Goal: Navigation & Orientation: Find specific page/section

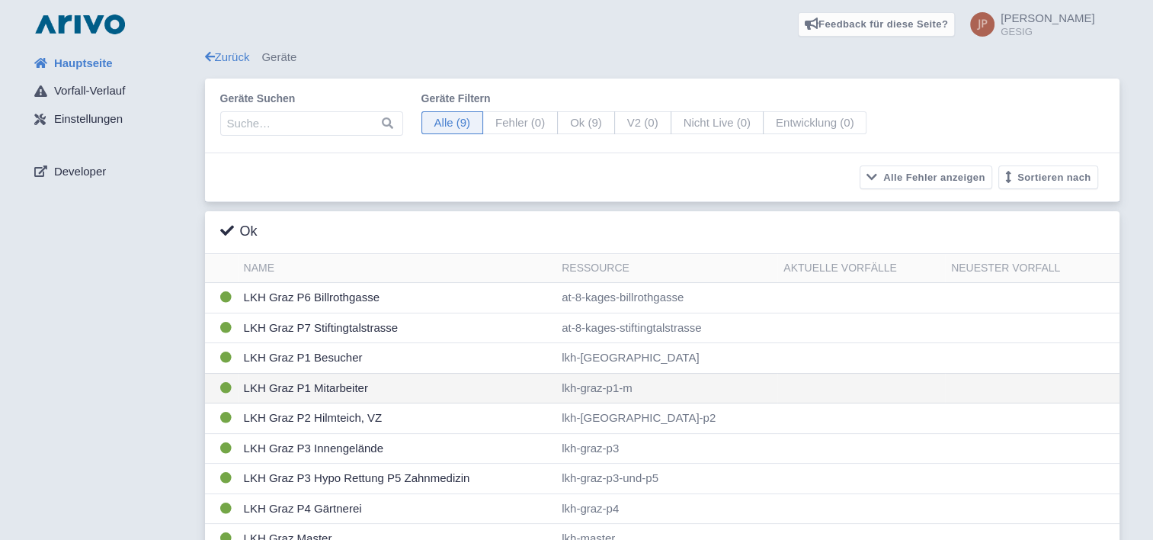
scroll to position [20, 0]
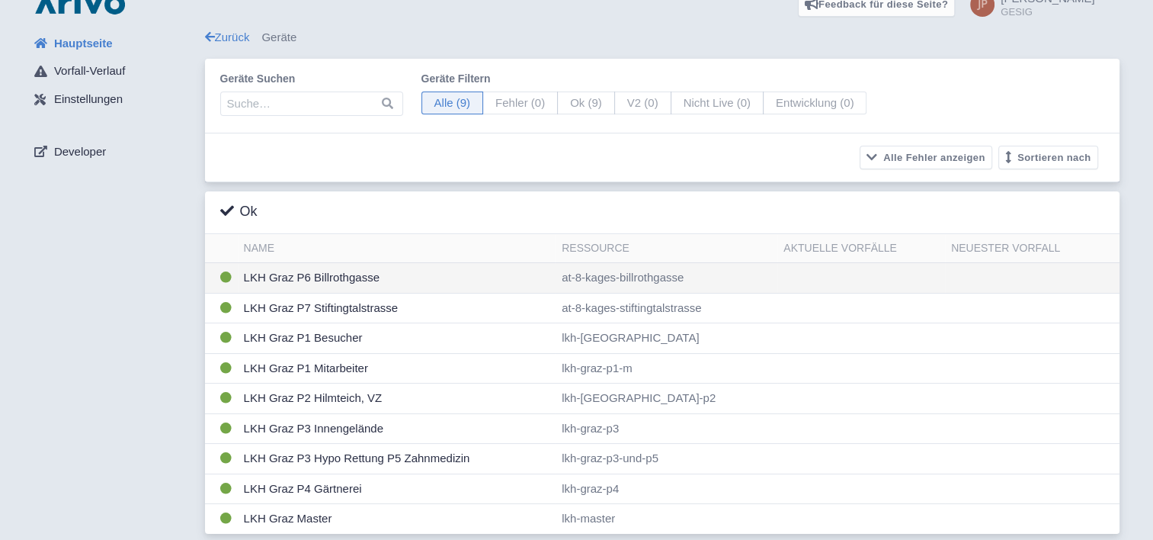
click at [311, 274] on td "LKH Graz P6 Billrothgasse" at bounding box center [397, 278] width 319 height 30
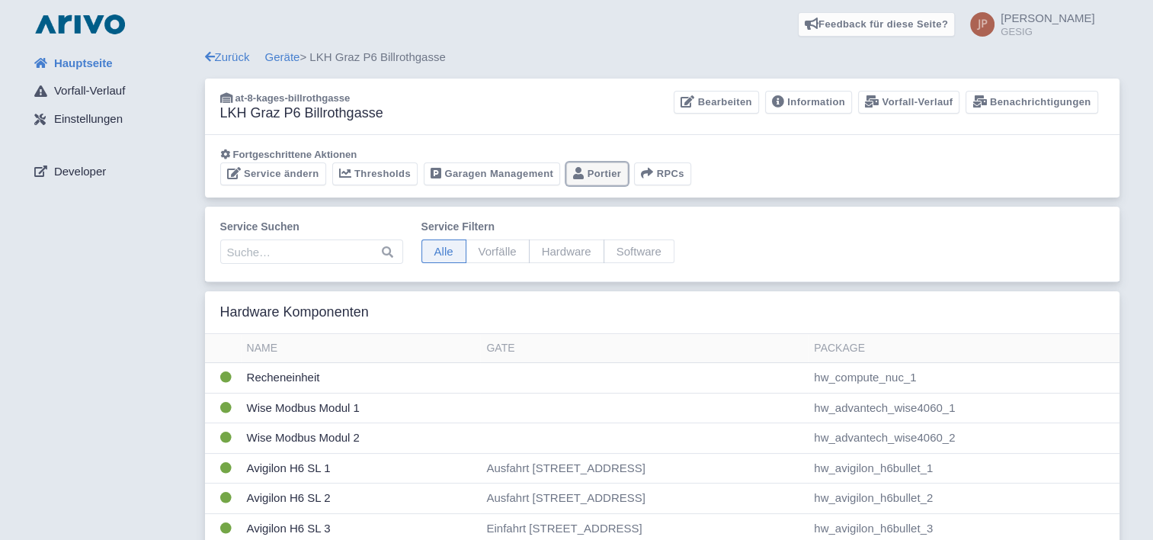
click at [601, 173] on link "Portier" at bounding box center [597, 174] width 62 height 24
click at [283, 52] on link "Geräte" at bounding box center [282, 56] width 35 height 13
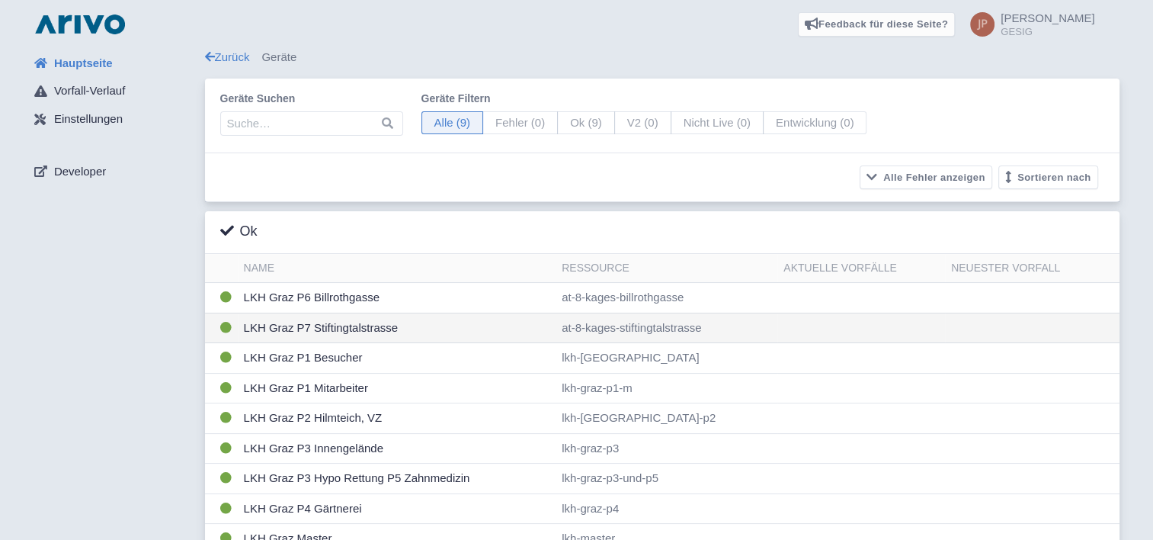
click at [303, 328] on td "LKH Graz P7 Stiftingtalstrasse" at bounding box center [397, 327] width 319 height 30
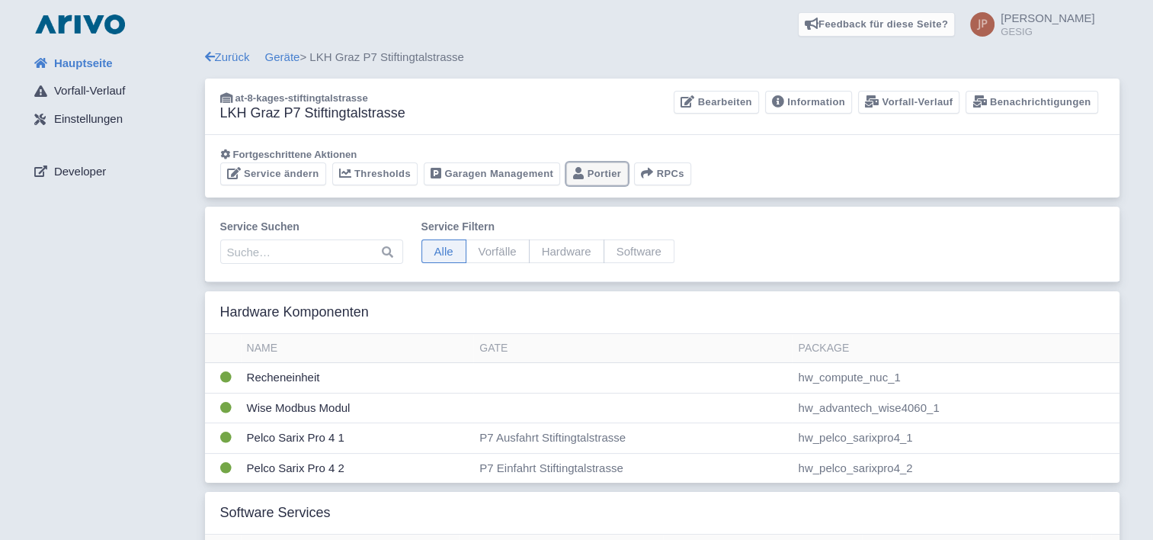
click at [587, 175] on link "Portier" at bounding box center [597, 174] width 62 height 24
